Goal: Find specific page/section: Find specific page/section

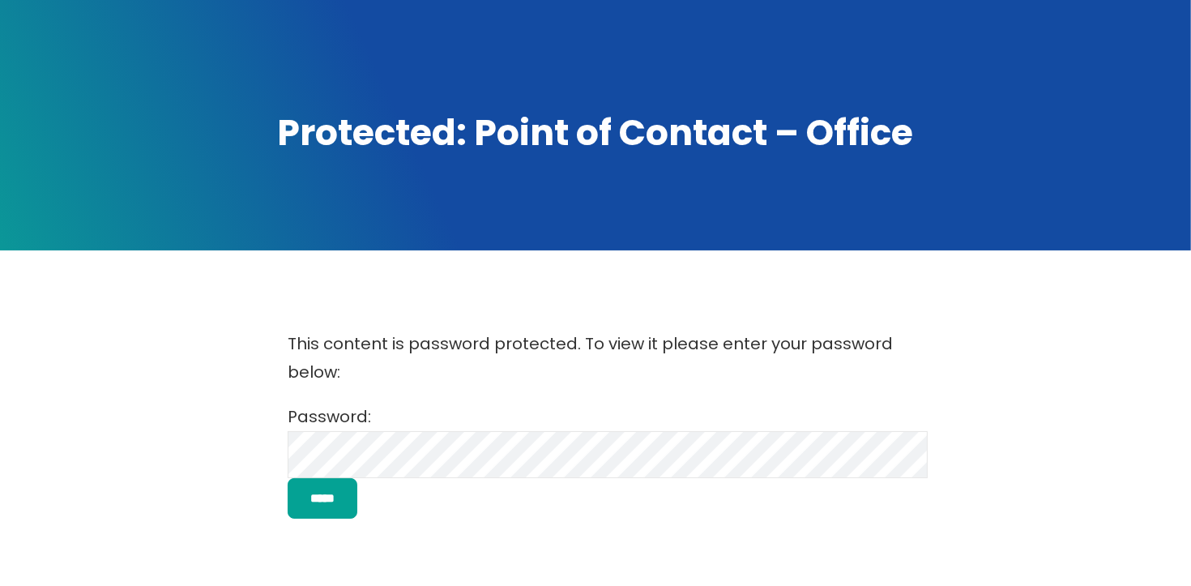
scroll to position [287, 0]
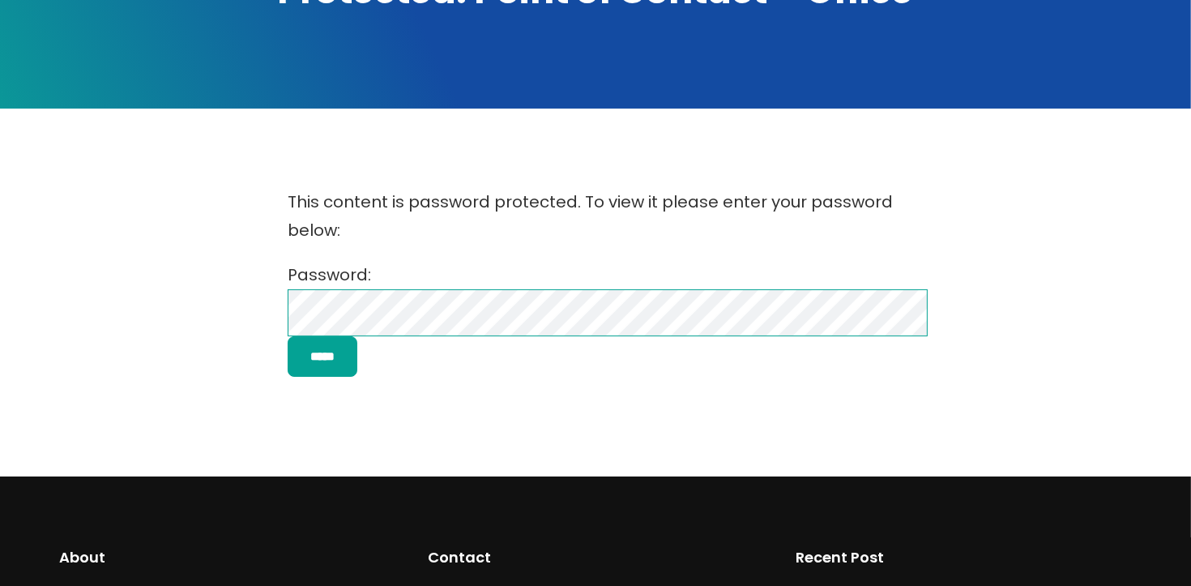
click at [288, 336] on input "*****" at bounding box center [323, 356] width 70 height 41
click at [196, 293] on div "This content is password protected. To view it please enter your password below…" at bounding box center [596, 282] width 1072 height 221
